Goal: Task Accomplishment & Management: Use online tool/utility

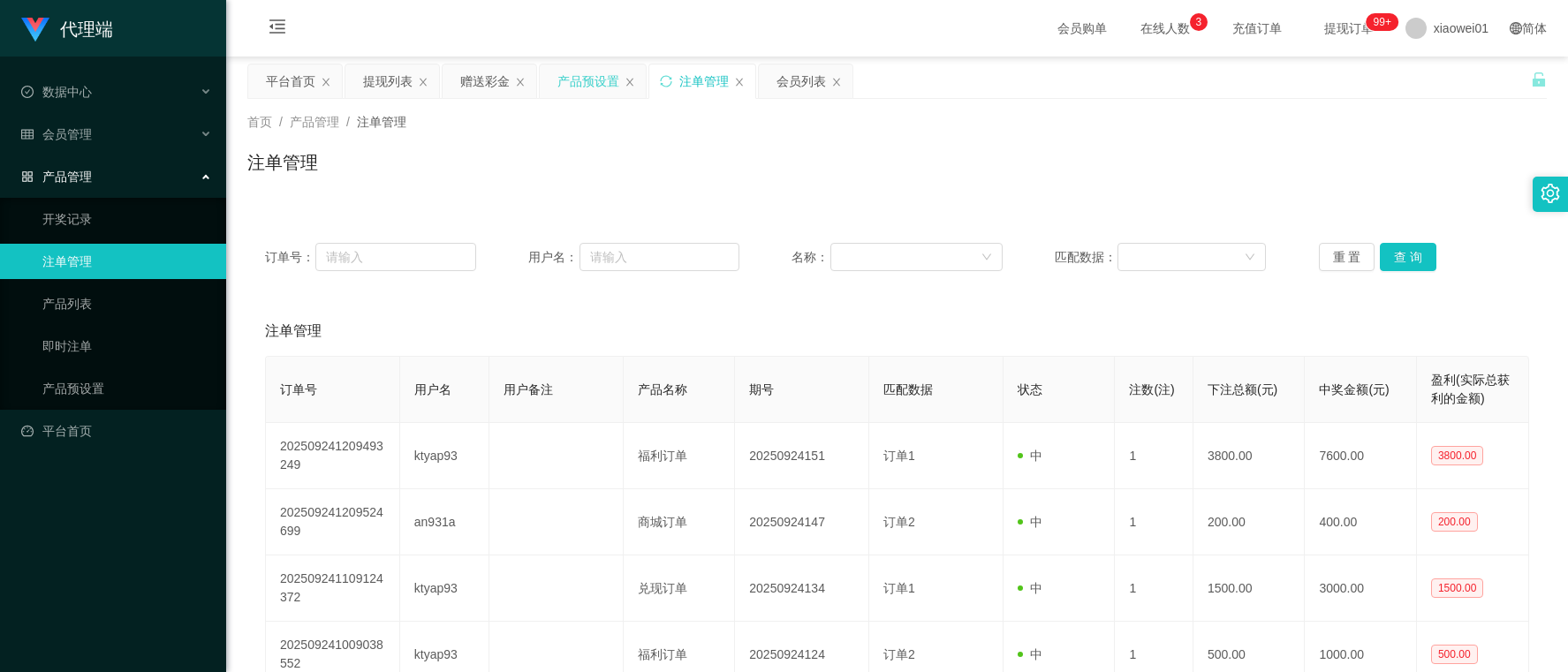
click at [592, 85] on div "产品预设置" at bounding box center [587, 81] width 61 height 33
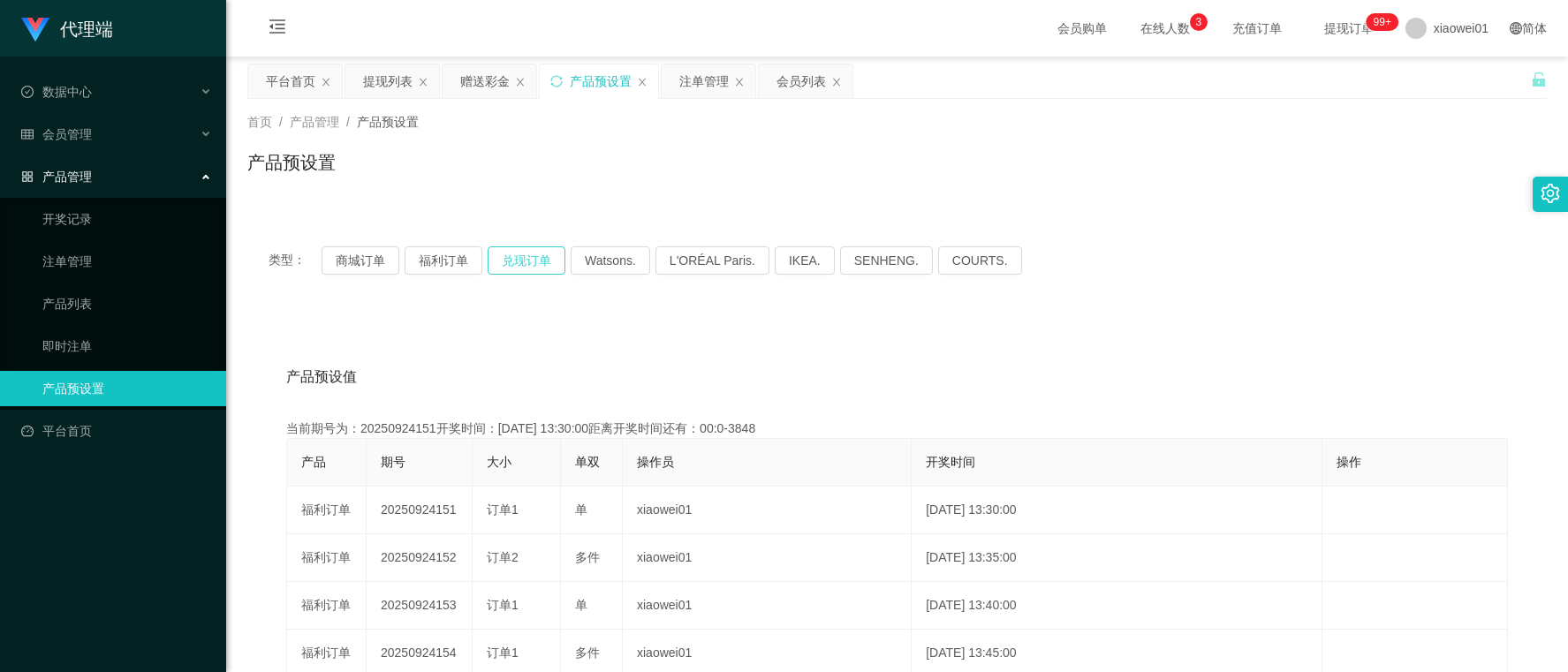
click at [540, 257] on button "兑现订单" at bounding box center [527, 260] width 78 height 28
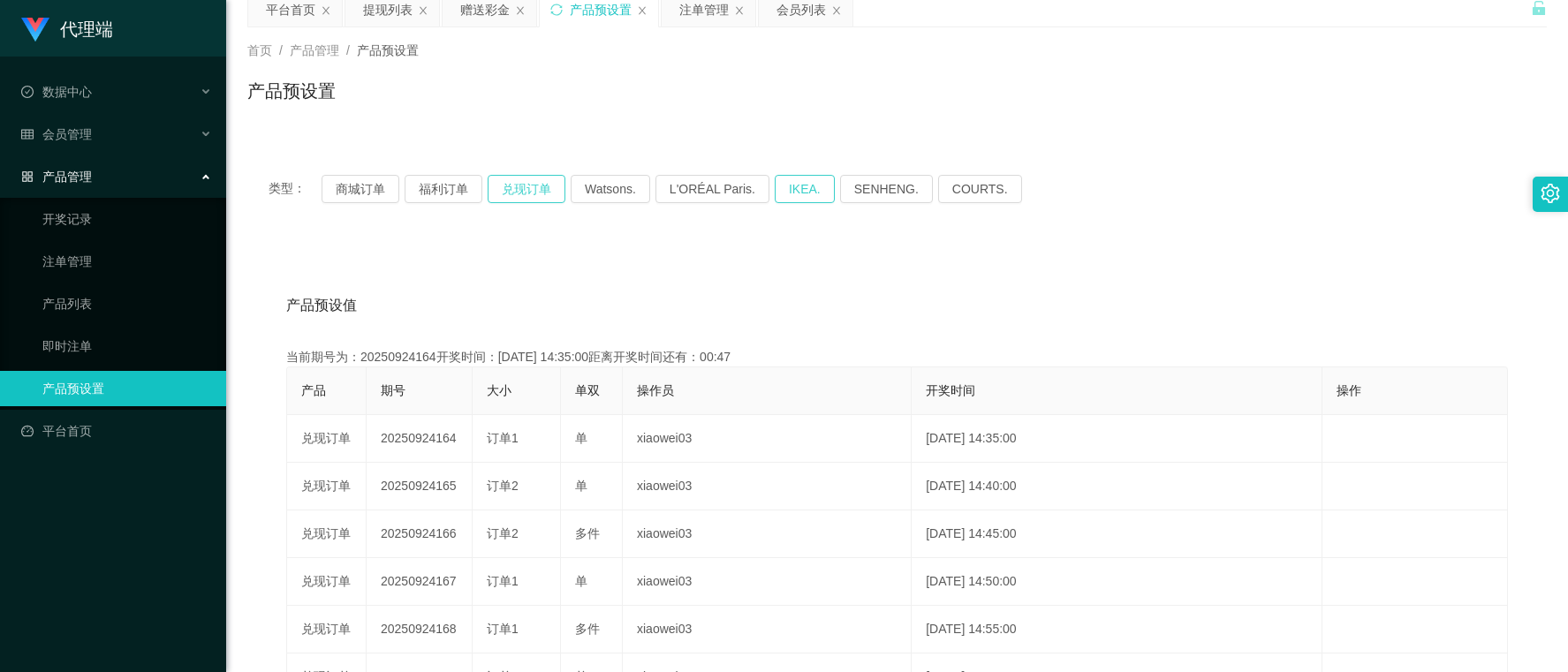
scroll to position [110, 0]
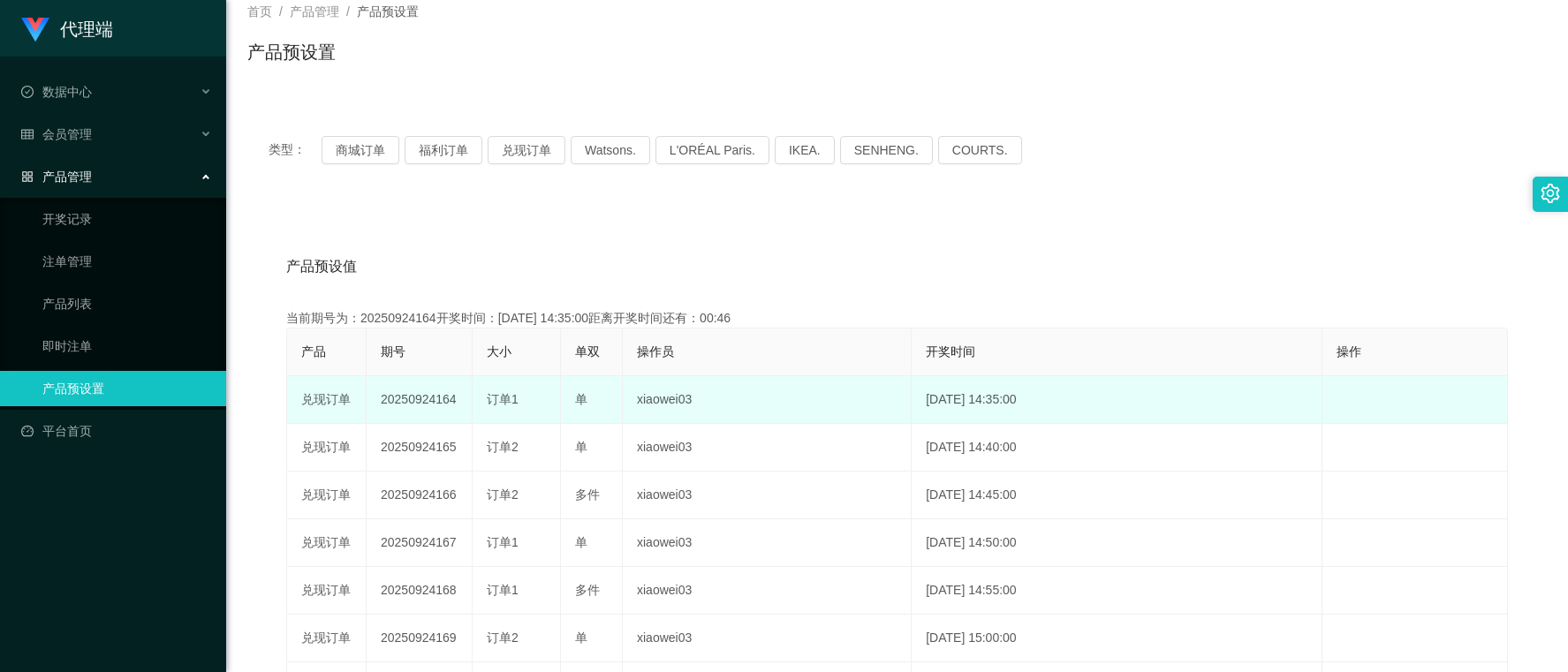
click at [422, 405] on td "20250924164" at bounding box center [420, 400] width 106 height 48
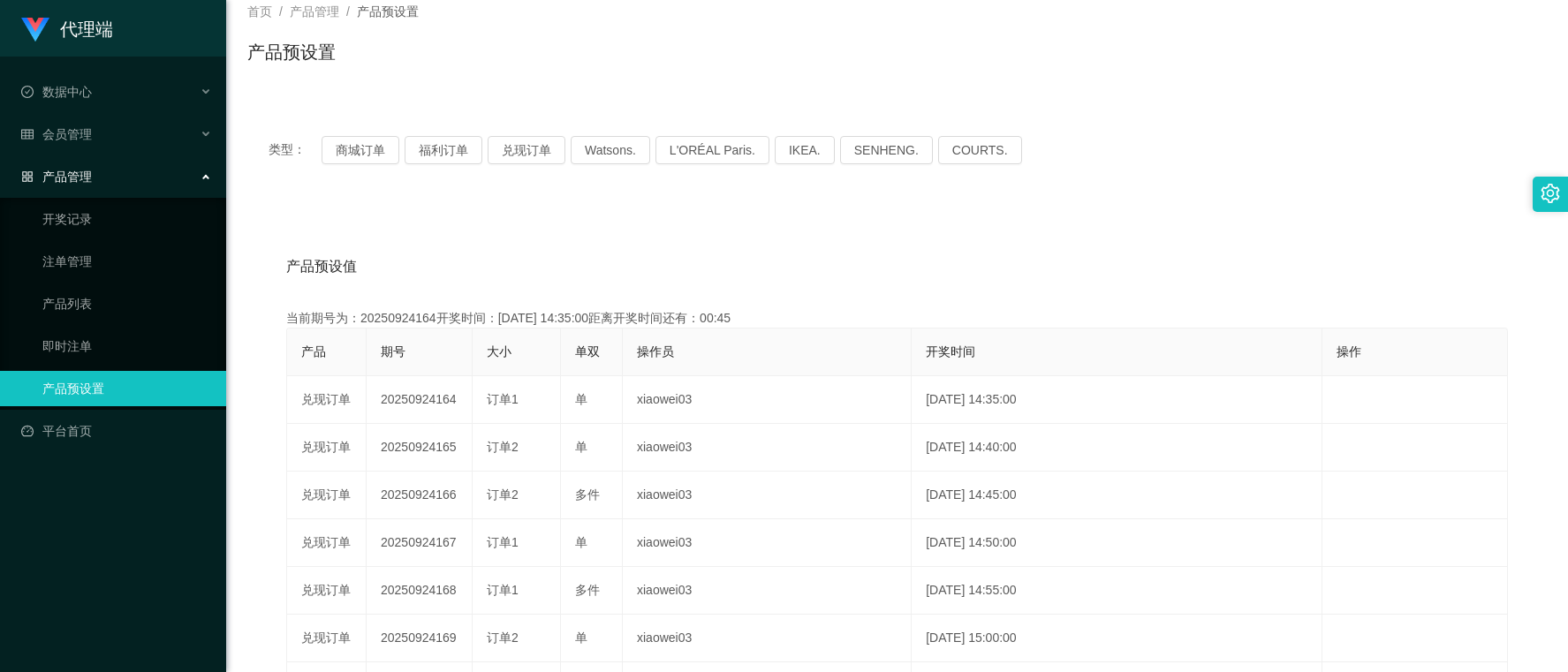
copy td "20250924164"
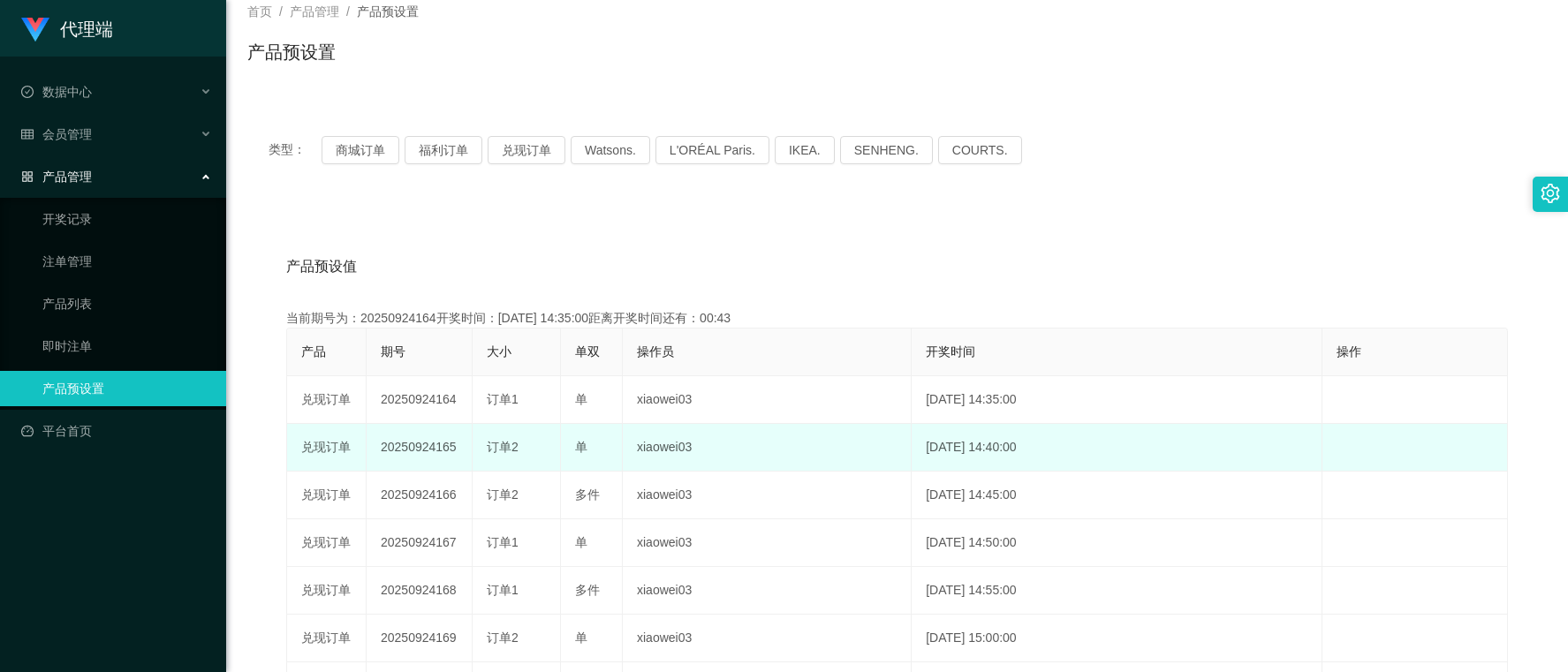
click at [435, 447] on td "20250924165" at bounding box center [420, 448] width 106 height 48
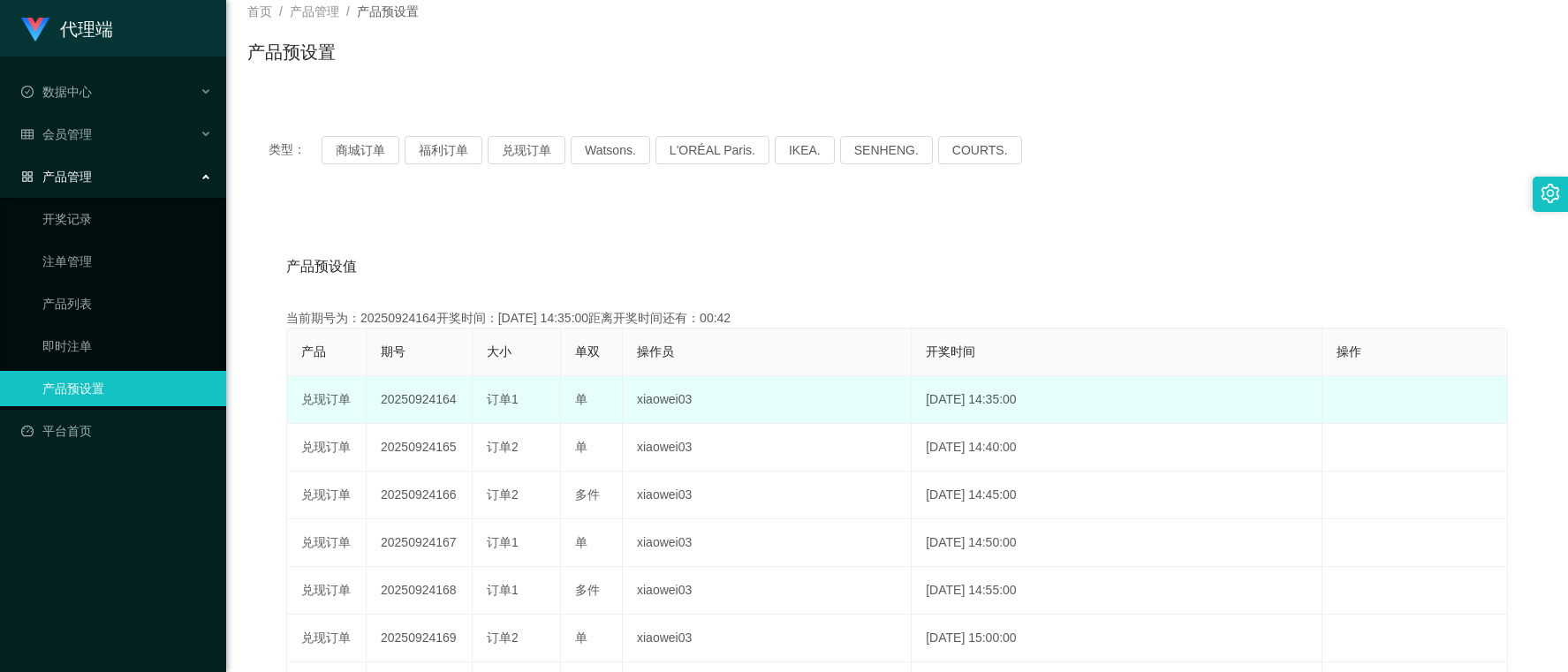
click at [425, 411] on td "20250924164" at bounding box center [420, 400] width 106 height 48
click at [425, 397] on td "20250924164" at bounding box center [420, 400] width 106 height 48
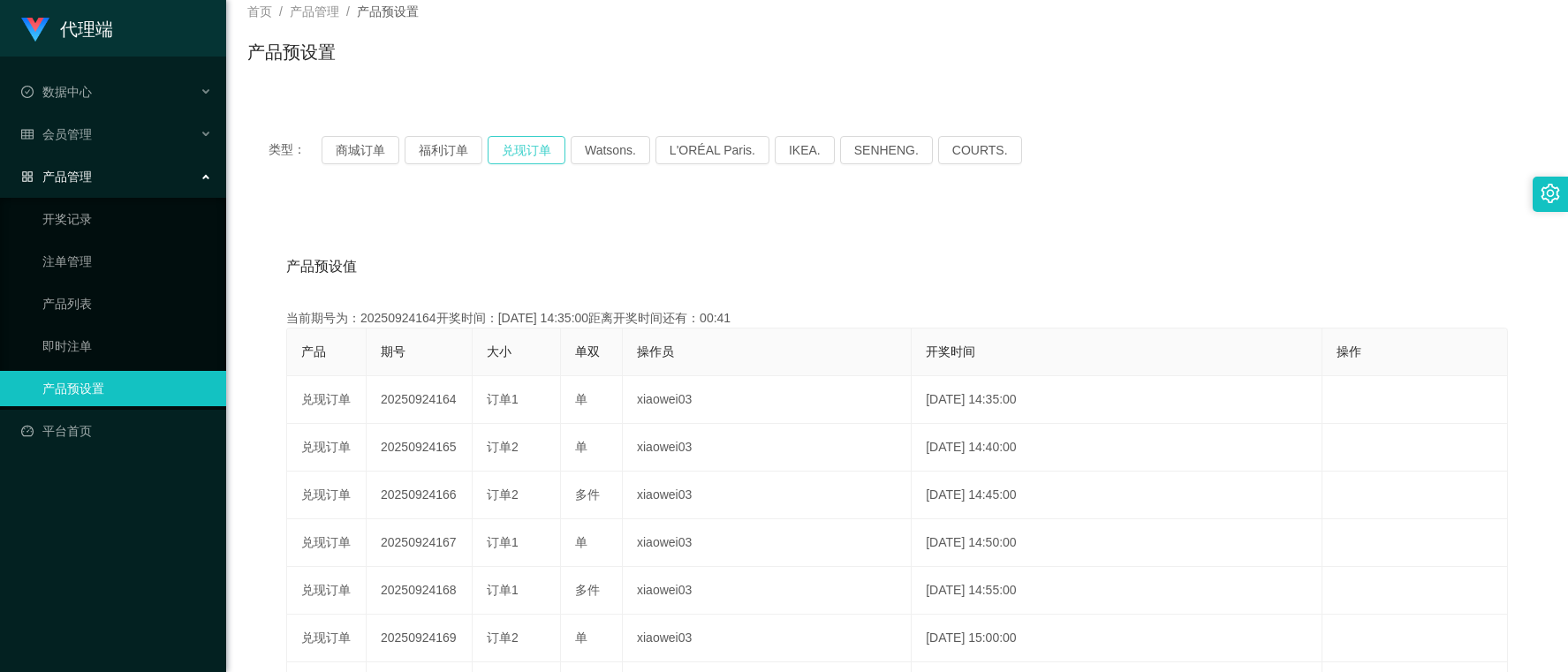
click at [504, 151] on button "兑现订单" at bounding box center [527, 149] width 78 height 28
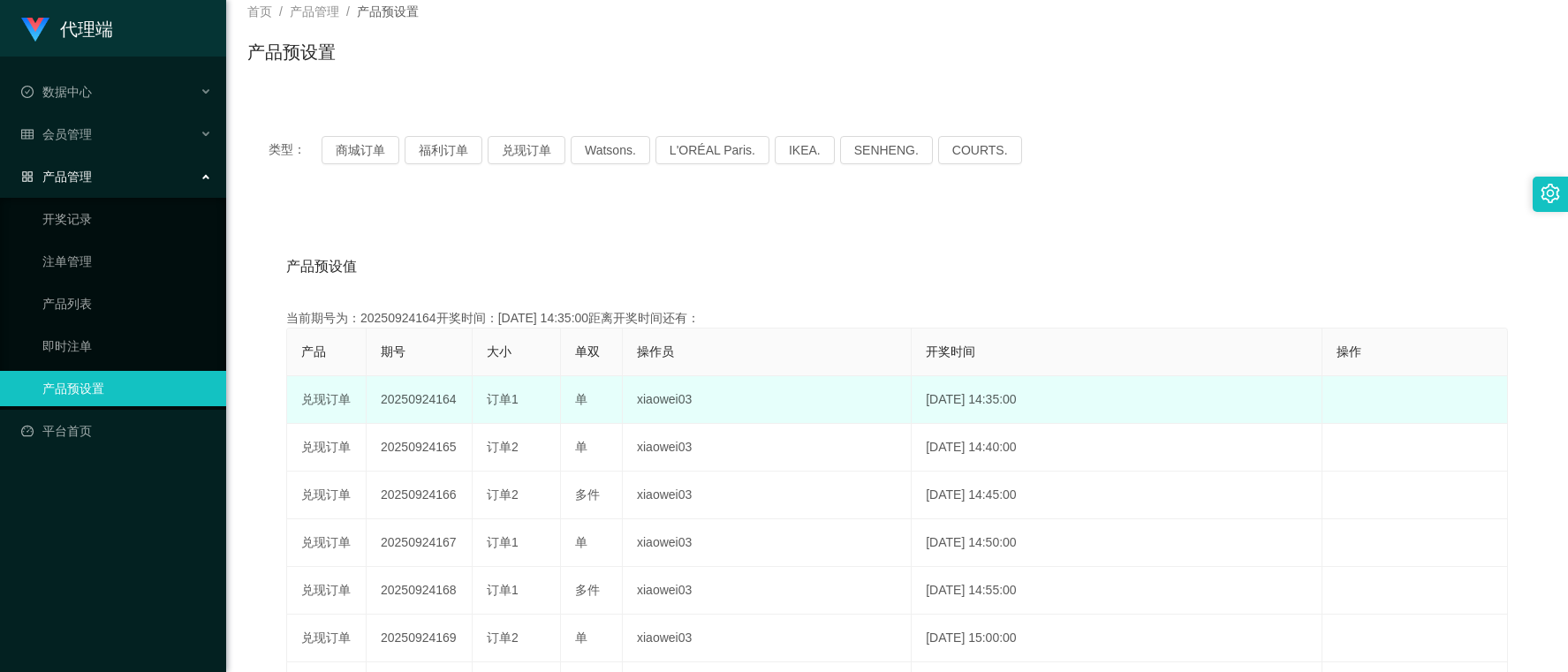
click at [404, 394] on td "20250924164" at bounding box center [420, 400] width 106 height 48
click at [416, 395] on td "20250924164" at bounding box center [420, 400] width 106 height 48
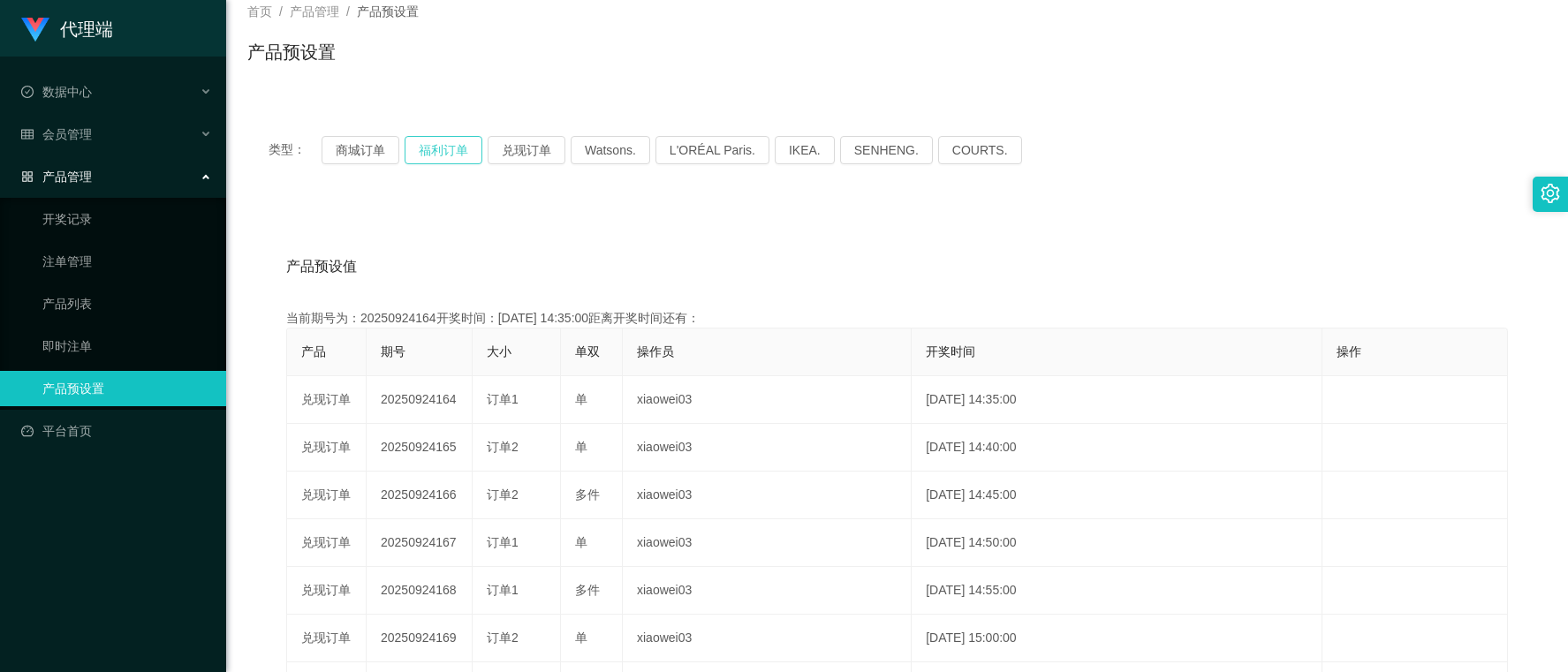
click at [448, 154] on button "福利订单" at bounding box center [444, 149] width 78 height 28
click at [510, 146] on button "兑现订单" at bounding box center [527, 149] width 78 height 28
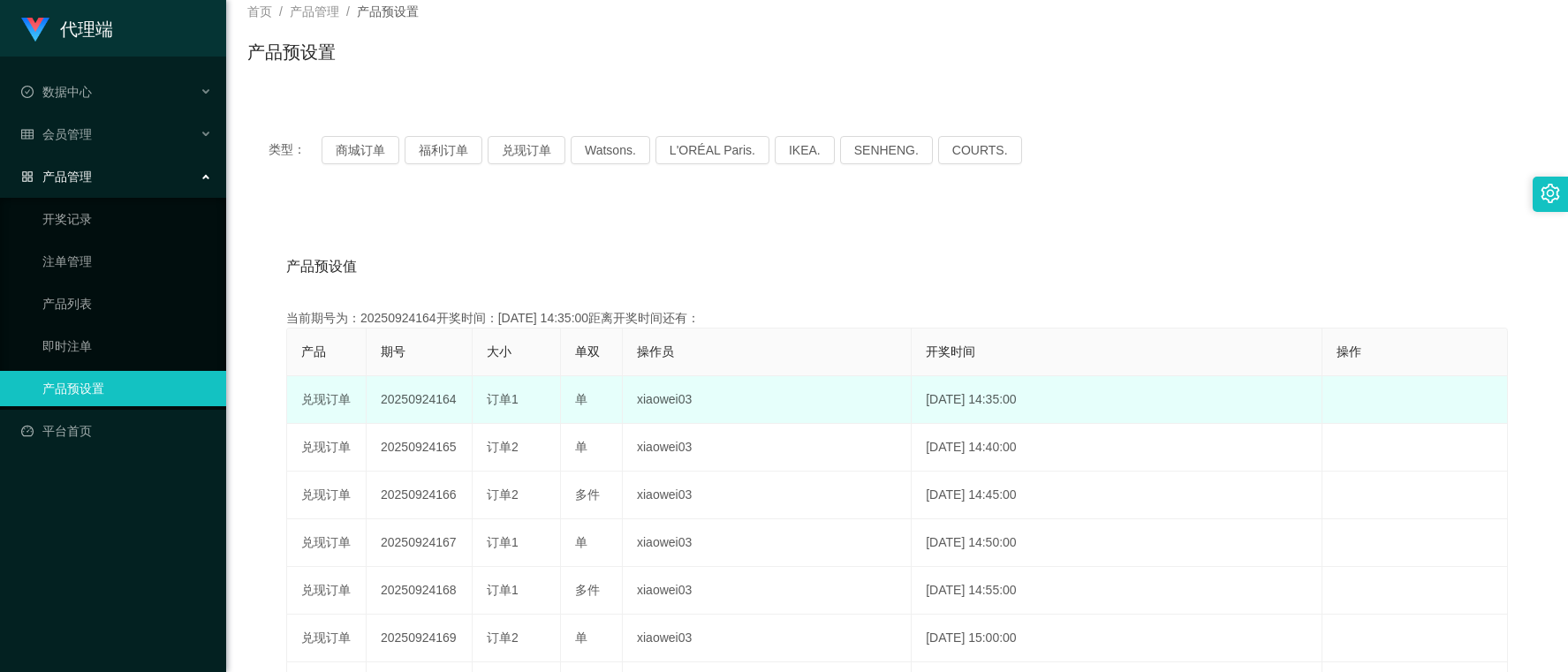
click at [449, 398] on td "20250924164" at bounding box center [420, 400] width 106 height 48
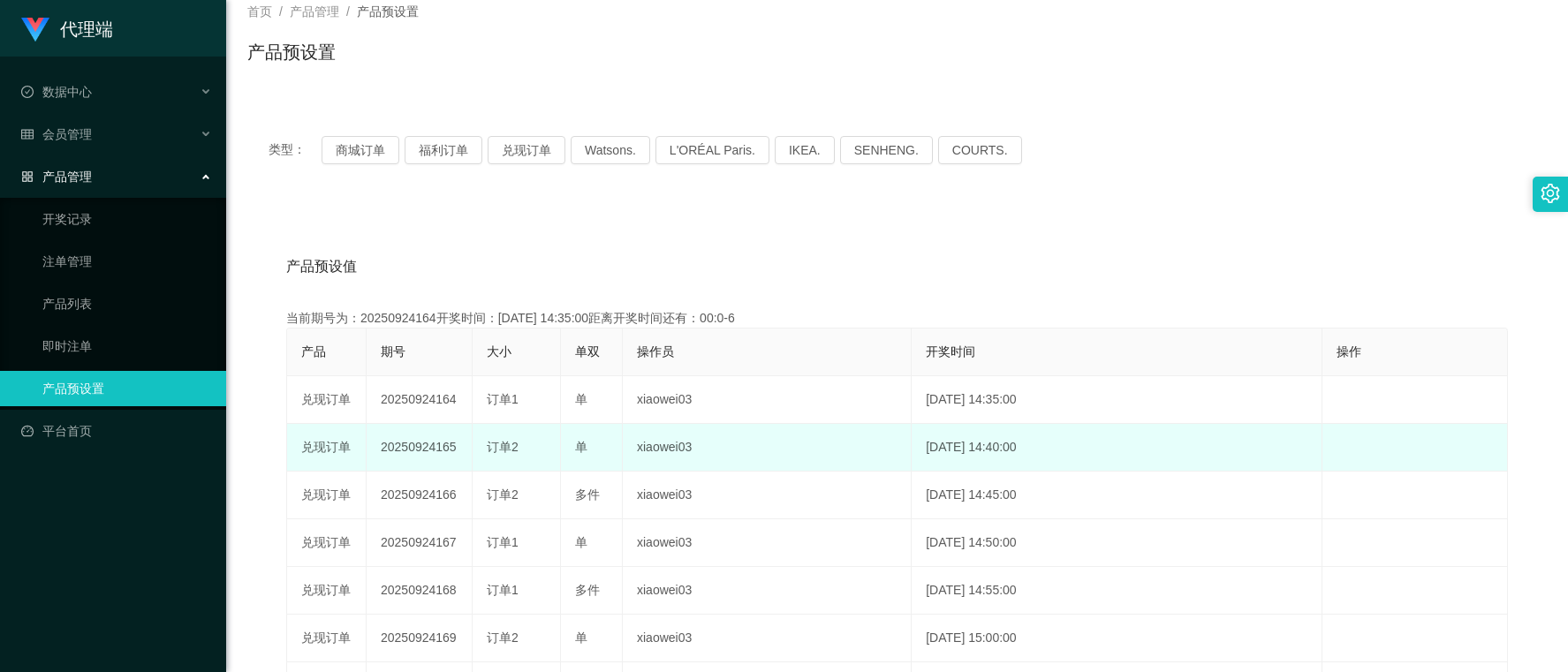
click at [438, 440] on td "20250924165" at bounding box center [420, 448] width 106 height 48
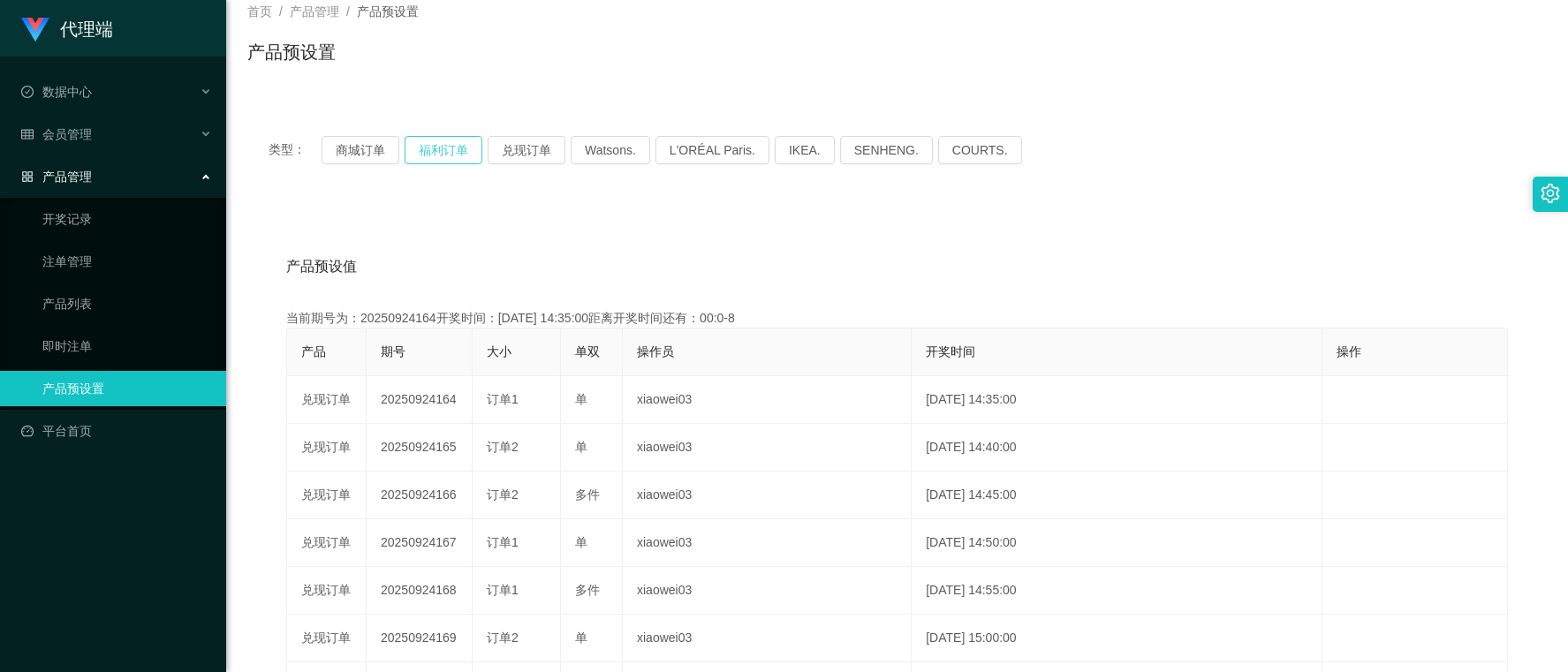
click at [435, 145] on button "福利订单" at bounding box center [444, 149] width 78 height 28
click at [513, 148] on button "兑现订单" at bounding box center [527, 149] width 78 height 28
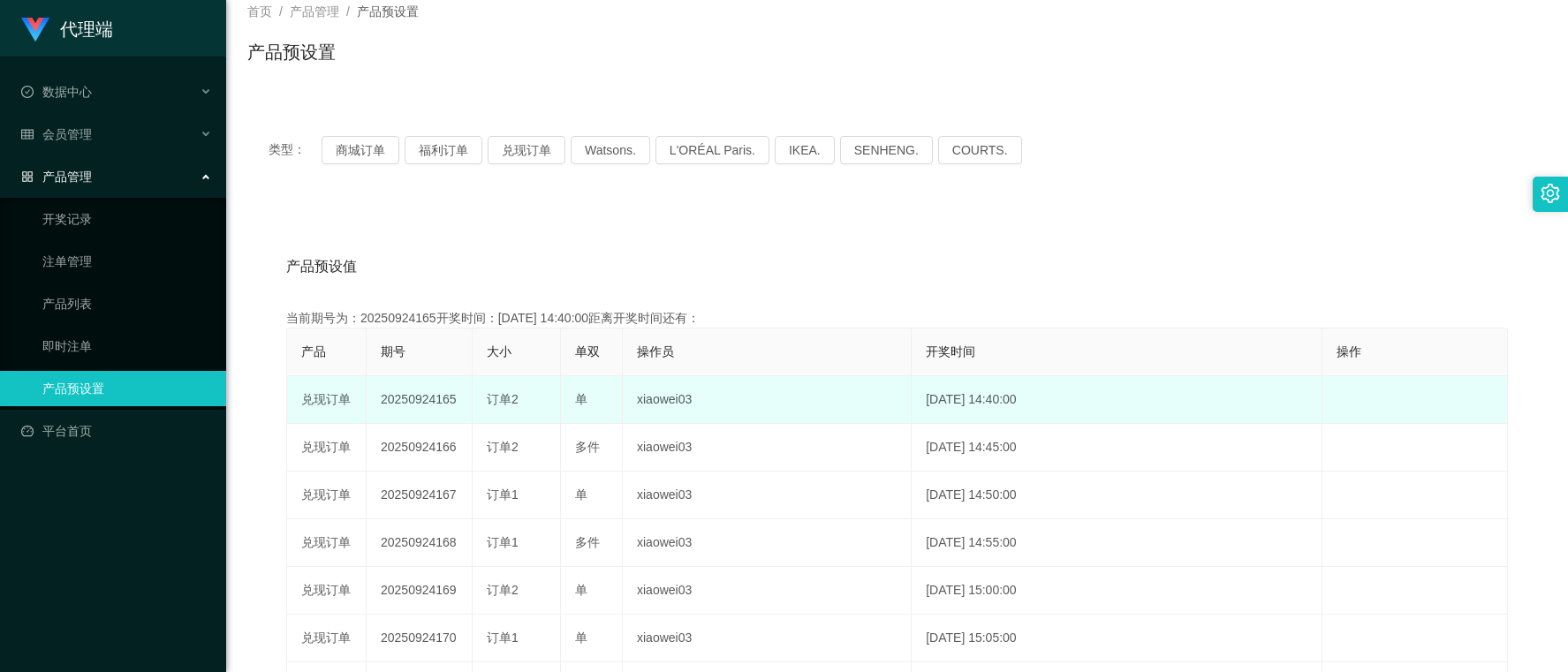
click at [434, 395] on td "20250924165" at bounding box center [420, 400] width 106 height 48
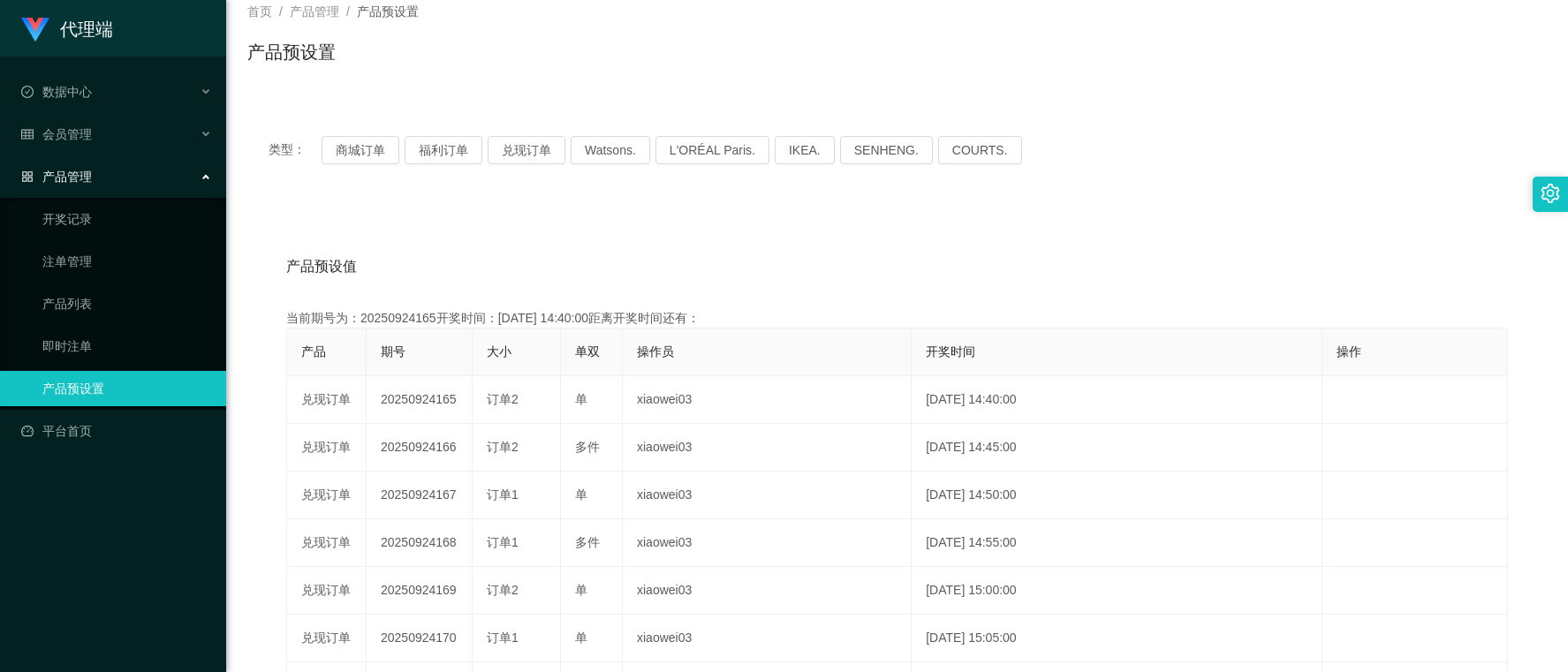
copy td "20250924165"
